Goal: Information Seeking & Learning: Learn about a topic

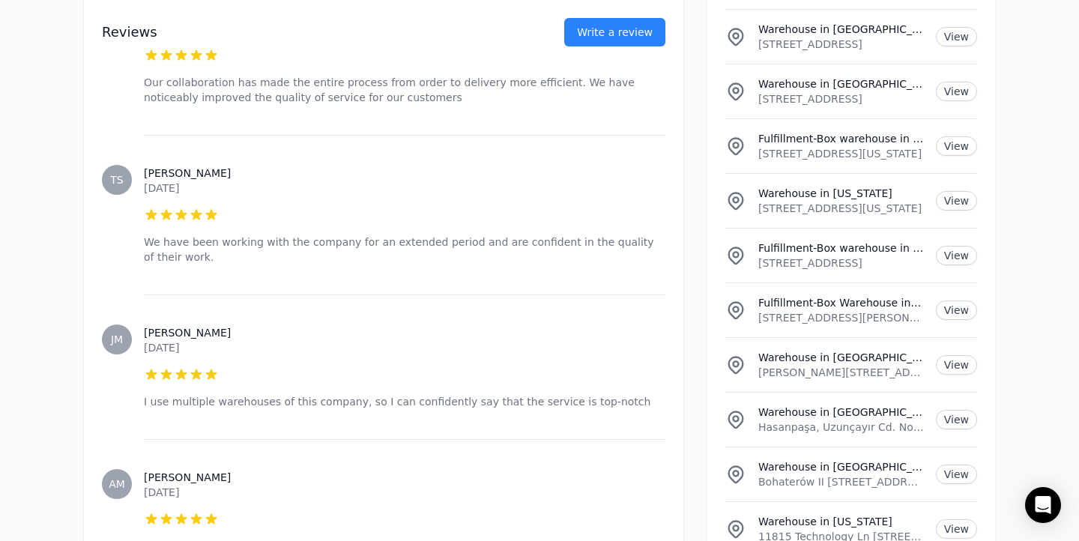
scroll to position [3094, 0]
click at [964, 301] on link "View" at bounding box center [956, 310] width 41 height 19
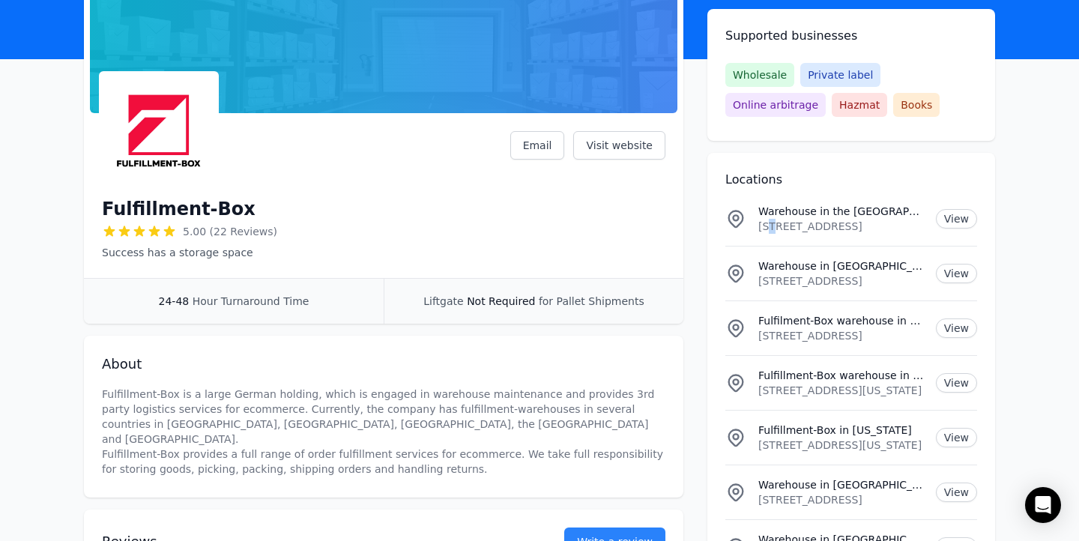
scroll to position [128, 0]
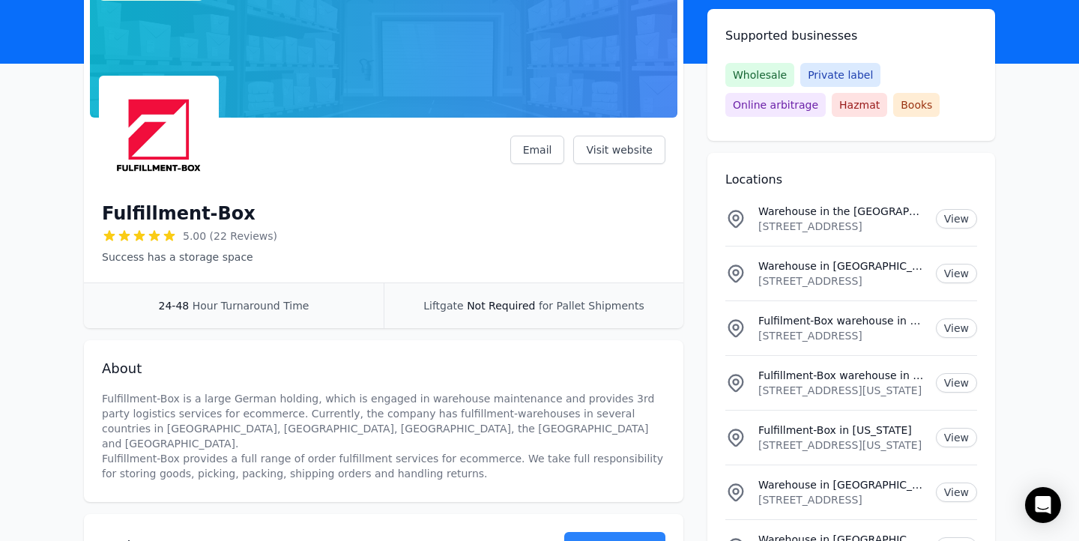
click at [826, 93] on span "Online arbitrage" at bounding box center [775, 105] width 100 height 24
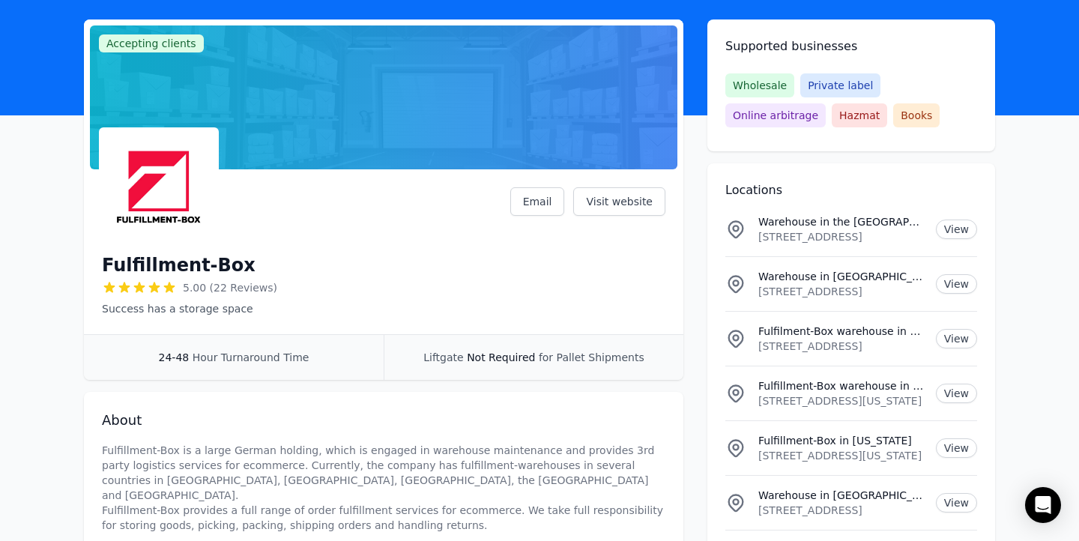
scroll to position [0, 0]
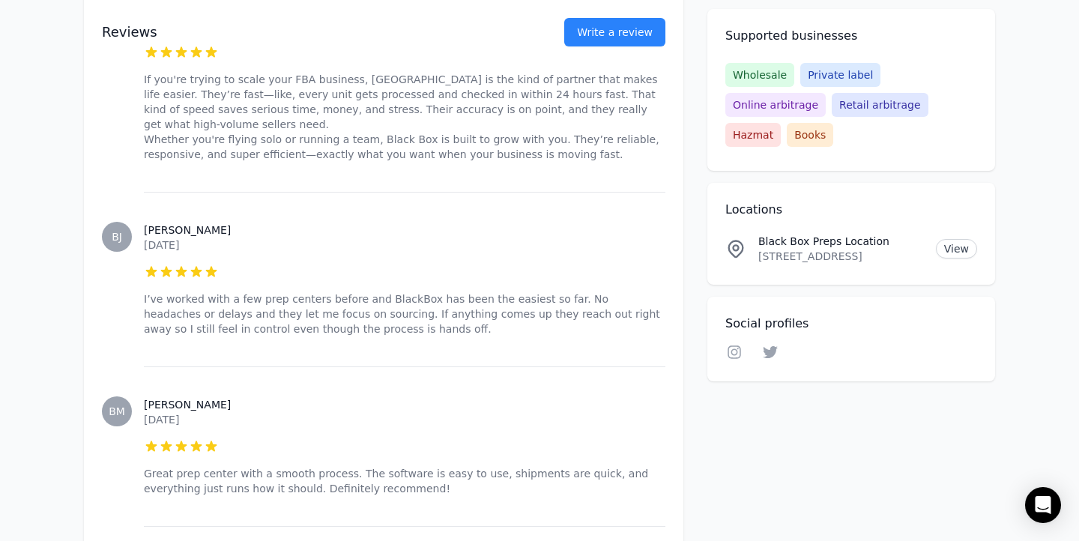
scroll to position [1714, 0]
